Goal: Find contact information: Find contact information

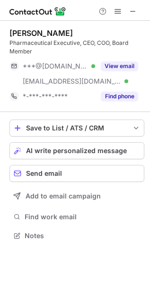
scroll to position [229, 150]
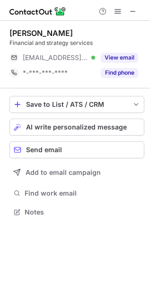
scroll to position [206, 150]
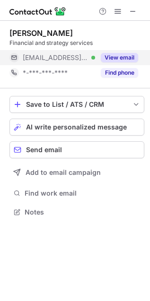
click at [117, 55] on button "View email" at bounding box center [119, 57] width 37 height 9
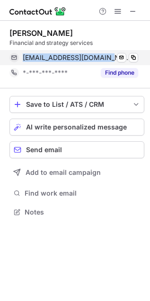
drag, startPoint x: 22, startPoint y: 57, endPoint x: 106, endPoint y: 58, distance: 83.8
click at [106, 58] on div "[EMAIL_ADDRESS][DOMAIN_NAME] Verified Send email Copy" at bounding box center [73, 57] width 129 height 15
copy span "[EMAIL_ADDRESS][DOMAIN_NAME]"
